Goal: Information Seeking & Learning: Check status

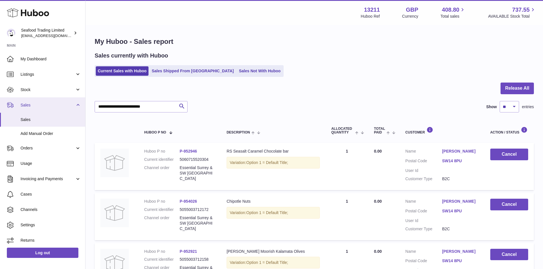
click at [39, 110] on link "Sales" at bounding box center [42, 104] width 85 height 15
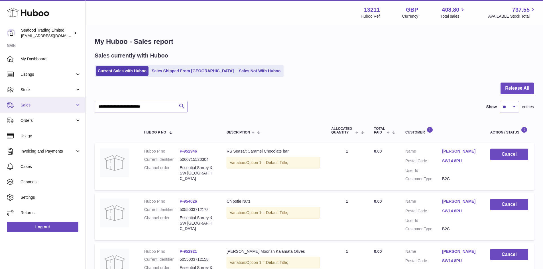
click at [39, 110] on link "Sales" at bounding box center [42, 104] width 85 height 15
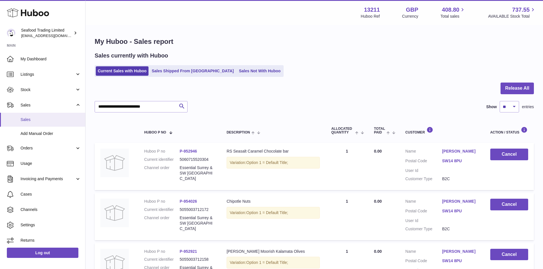
click at [32, 119] on span "Sales" at bounding box center [51, 119] width 60 height 5
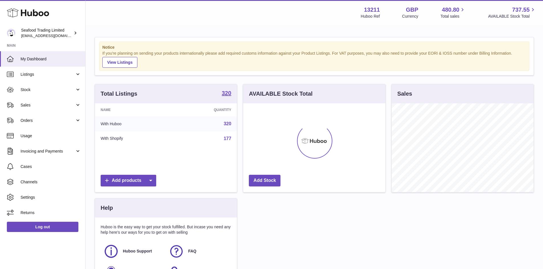
scroll to position [89, 142]
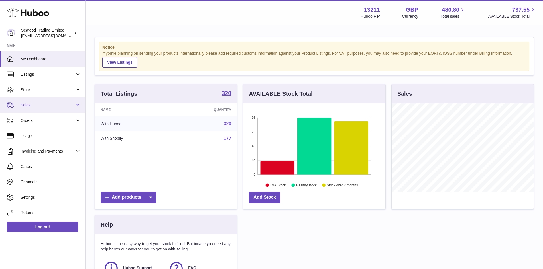
click at [32, 105] on span "Sales" at bounding box center [48, 105] width 54 height 5
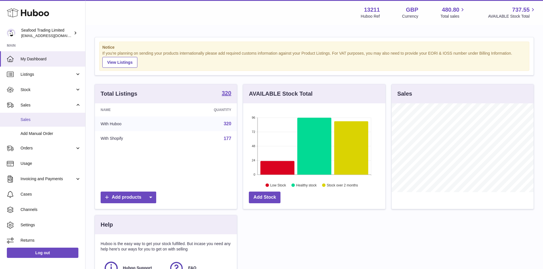
click at [29, 118] on span "Sales" at bounding box center [51, 119] width 60 height 5
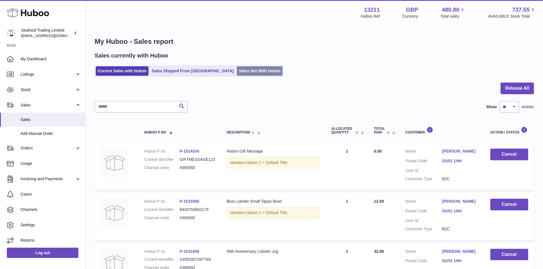
click at [239, 72] on link "Sales Not With Huboo" at bounding box center [260, 70] width 46 height 9
click at [246, 67] on link "Sales Not With Huboo" at bounding box center [260, 70] width 46 height 9
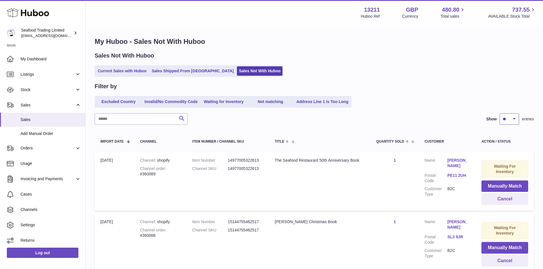
click at [509, 116] on select "** ** ** ***" at bounding box center [509, 118] width 19 height 11
select select "**"
click at [500, 113] on select "** ** ** ***" at bounding box center [509, 118] width 19 height 11
click at [240, 169] on dd "14977005322613" at bounding box center [242, 168] width 36 height 5
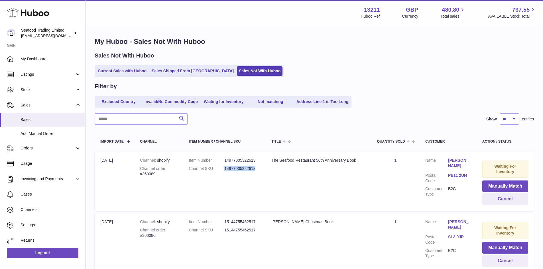
copy dd "14977005322613"
click at [37, 59] on span "My Dashboard" at bounding box center [51, 58] width 60 height 5
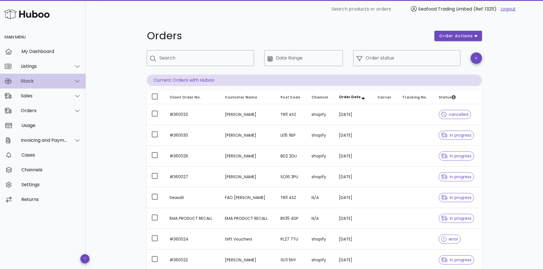
drag, startPoint x: 0, startPoint y: 0, endPoint x: 38, endPoint y: 86, distance: 93.8
click at [38, 86] on div "Stock" at bounding box center [42, 81] width 85 height 15
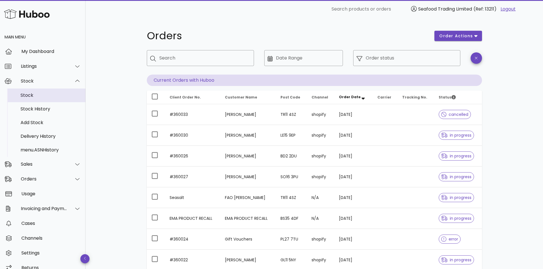
click at [34, 93] on div "Stock" at bounding box center [51, 95] width 60 height 5
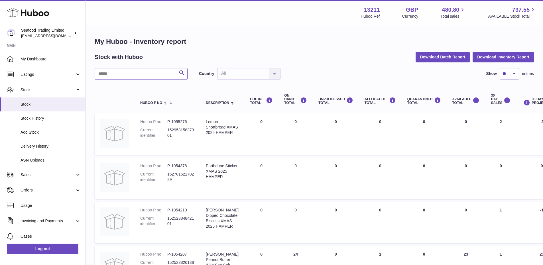
click at [168, 73] on input "text" at bounding box center [141, 73] width 93 height 11
paste input "**********"
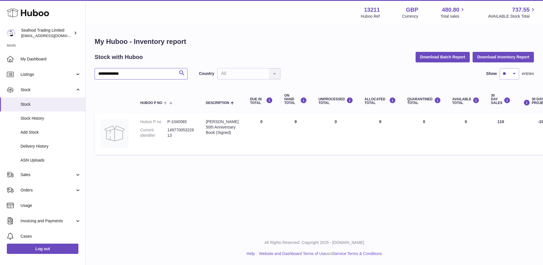
type input "**********"
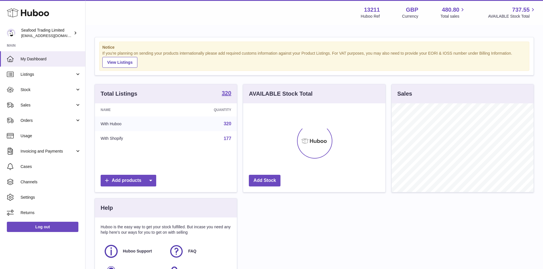
scroll to position [89, 142]
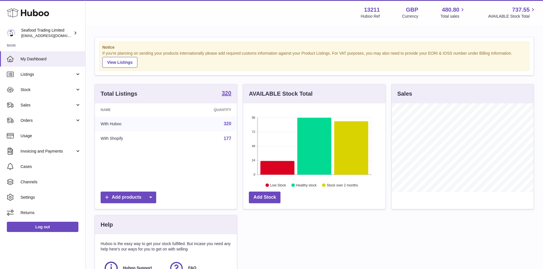
click at [37, 59] on span "My Dashboard" at bounding box center [51, 58] width 60 height 5
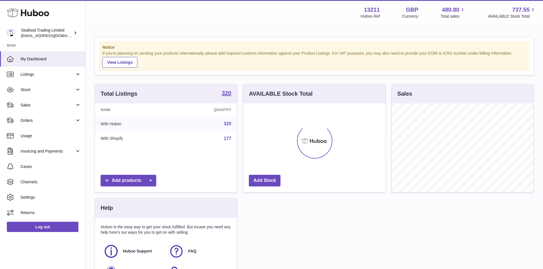
scroll to position [89, 142]
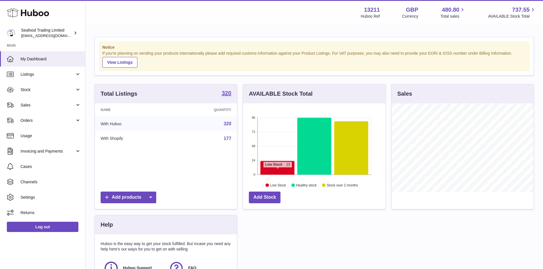
click at [278, 171] on icon at bounding box center [277, 168] width 34 height 14
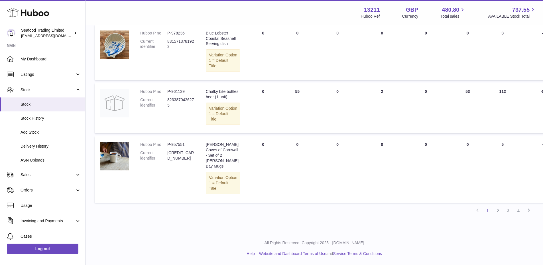
scroll to position [529, 0]
click at [497, 210] on link "2" at bounding box center [498, 211] width 10 height 10
